Goal: Task Accomplishment & Management: Complete application form

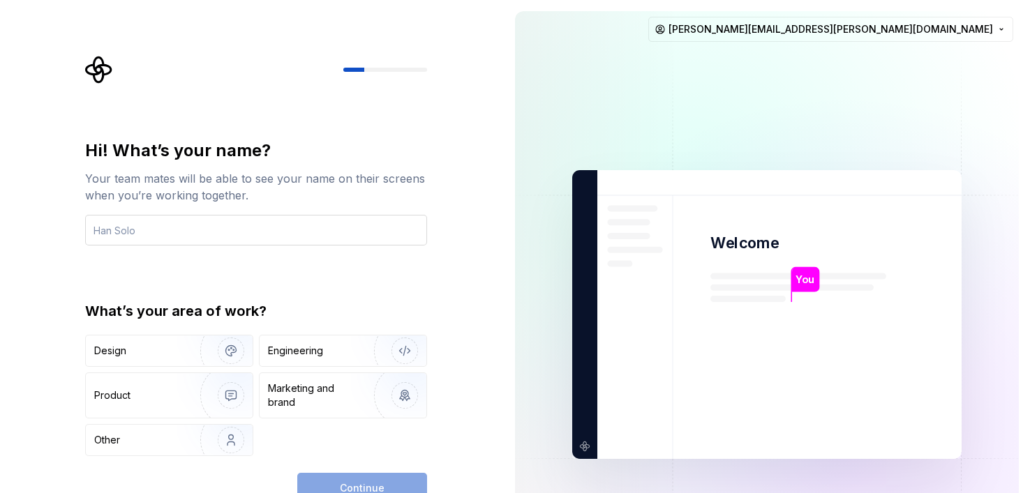
click at [263, 229] on input "text" at bounding box center [256, 230] width 342 height 31
click at [200, 224] on input "text" at bounding box center [256, 230] width 342 height 31
type input "Aron"
type button "Design"
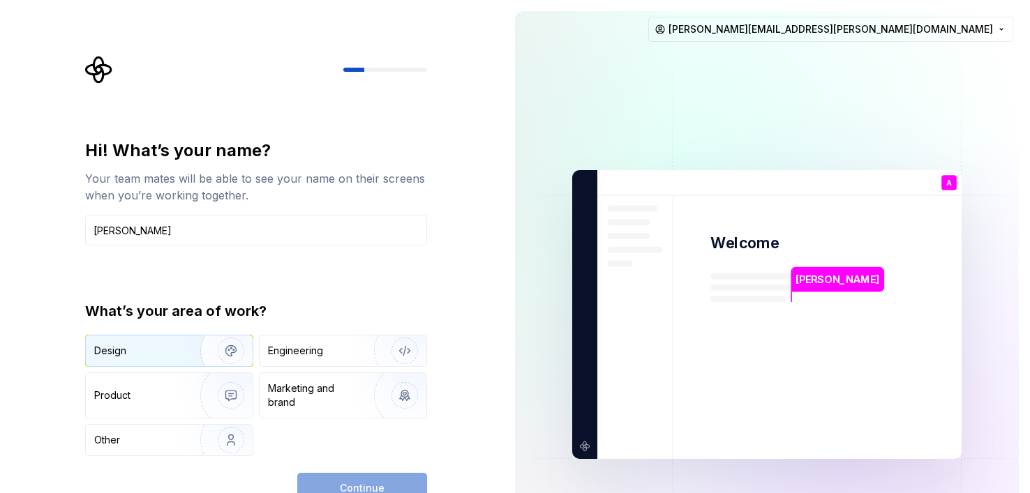
click at [132, 357] on div "Design" at bounding box center [138, 351] width 88 height 14
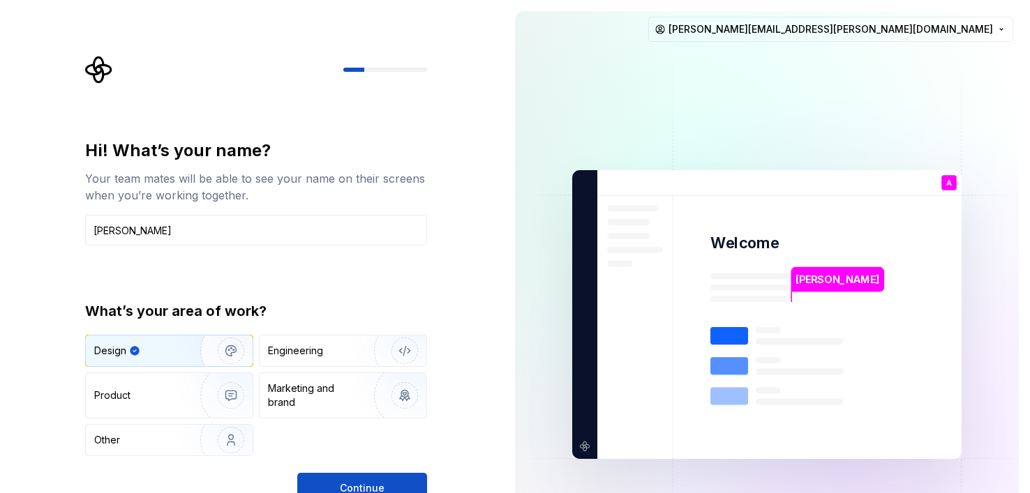
drag, startPoint x: 341, startPoint y: 481, endPoint x: 351, endPoint y: 475, distance: 12.2
click at [341, 482] on span "Continue" at bounding box center [362, 489] width 45 height 14
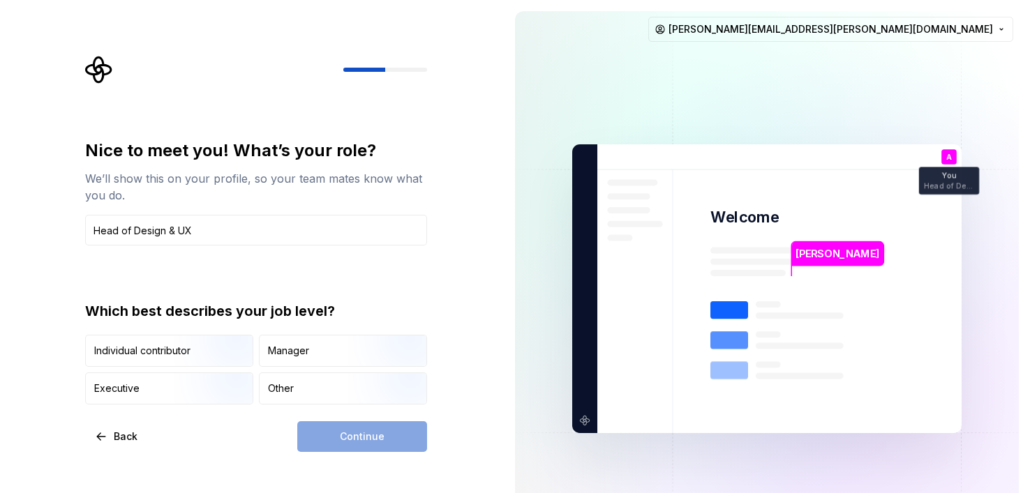
type input "Head of Design & UX"
click at [297, 288] on div "Nice to meet you! What’s your role? We’ll show this on your profile, so your te…" at bounding box center [256, 272] width 342 height 265
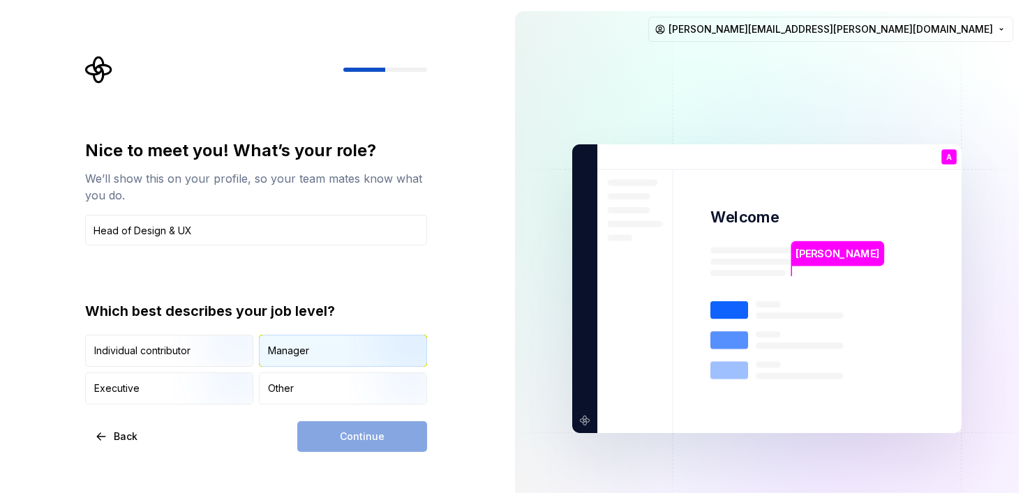
click at [314, 350] on div "Manager" at bounding box center [343, 351] width 167 height 31
click at [373, 433] on span "Continue" at bounding box center [362, 437] width 45 height 14
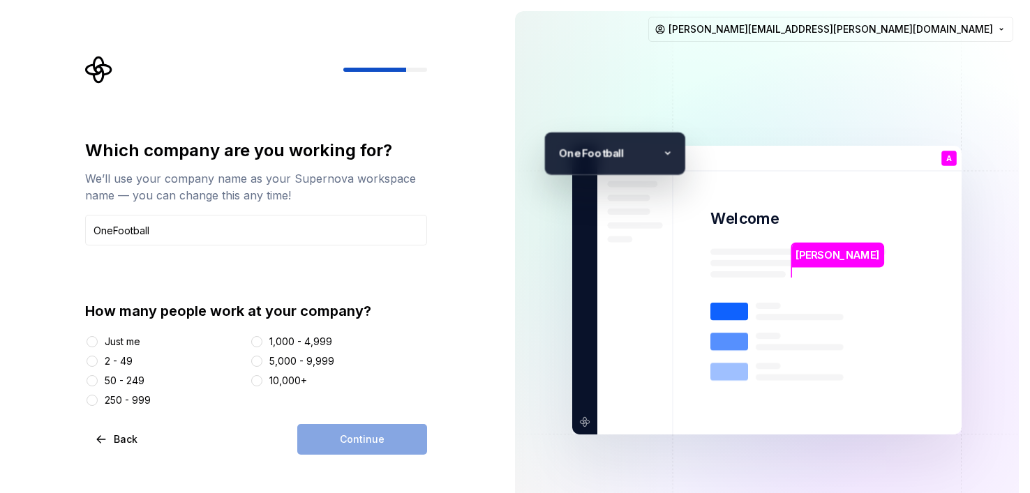
type input "OneFootball"
click at [138, 385] on div "50 - 249" at bounding box center [125, 381] width 40 height 14
click at [98, 385] on button "50 - 249" at bounding box center [92, 381] width 11 height 11
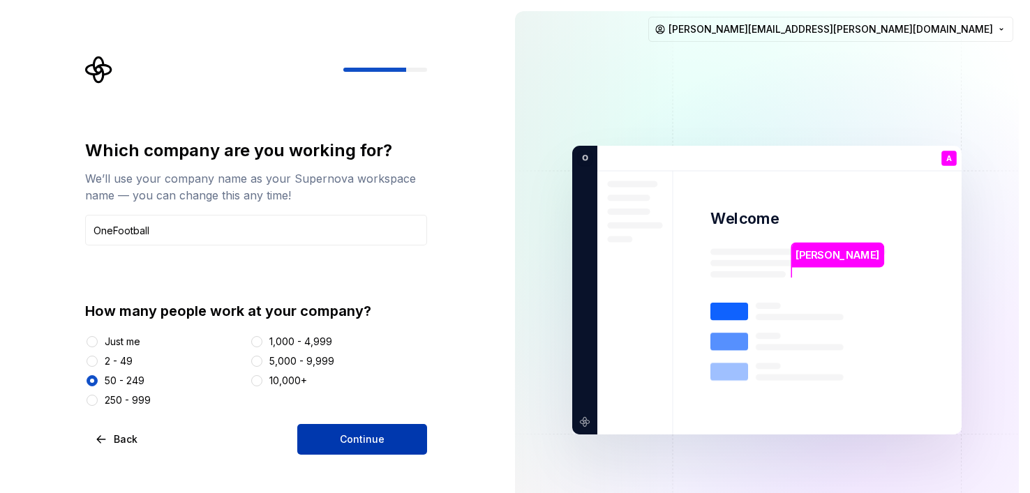
click at [348, 435] on span "Continue" at bounding box center [362, 440] width 45 height 14
